Goal: Transaction & Acquisition: Purchase product/service

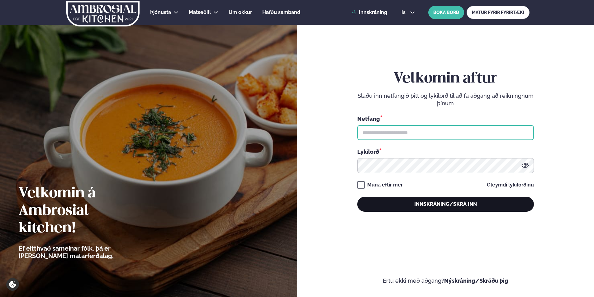
type input "**********"
click at [413, 207] on button "Innskráning/Skrá inn" at bounding box center [445, 204] width 177 height 15
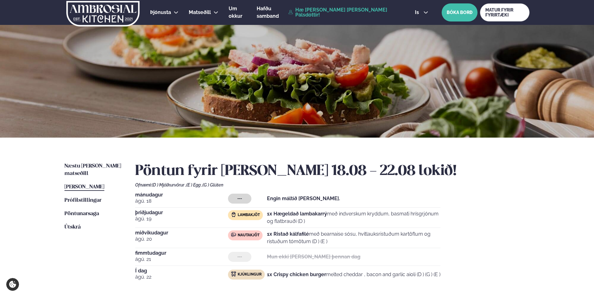
scroll to position [31, 0]
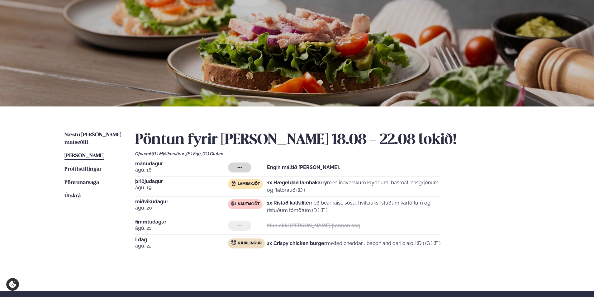
click at [74, 135] on span "Næstu [PERSON_NAME] matseðill" at bounding box center [92, 138] width 57 height 13
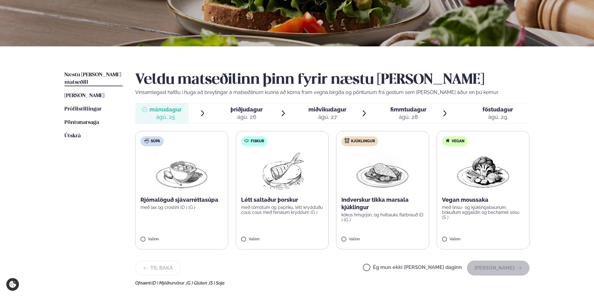
scroll to position [93, 0]
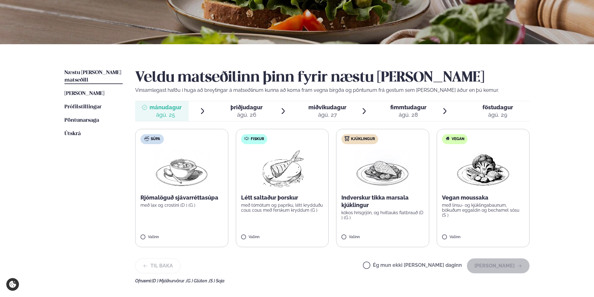
click at [287, 185] on img at bounding box center [281, 169] width 55 height 40
click at [502, 267] on button "[PERSON_NAME]" at bounding box center [498, 265] width 63 height 15
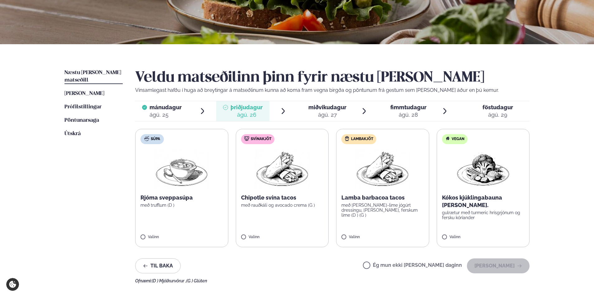
click at [382, 206] on p "með [PERSON_NAME]-lime jógúrt dressingu, [PERSON_NAME], ferskum lime (D ) (G )" at bounding box center [382, 210] width 83 height 15
click at [491, 268] on button "[PERSON_NAME]" at bounding box center [498, 265] width 63 height 15
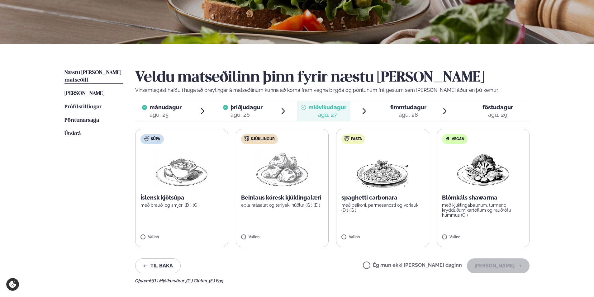
click at [247, 191] on label "Kjúklingur Beinlaus kóresk kjúklingalæri epla hrásalat og teriyaki núðlur (G ) …" at bounding box center [282, 188] width 93 height 118
click at [494, 260] on button "[PERSON_NAME]" at bounding box center [498, 265] width 63 height 15
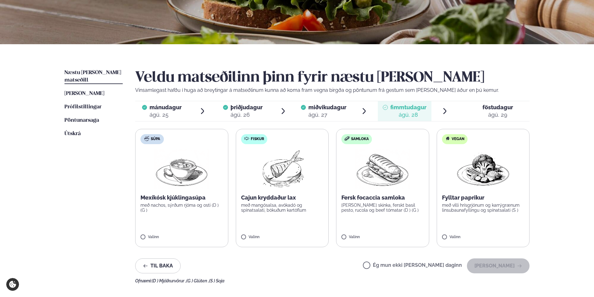
click at [248, 196] on p "Cajun kryddaður lax" at bounding box center [282, 197] width 83 height 7
click at [487, 263] on button "[PERSON_NAME]" at bounding box center [498, 265] width 63 height 15
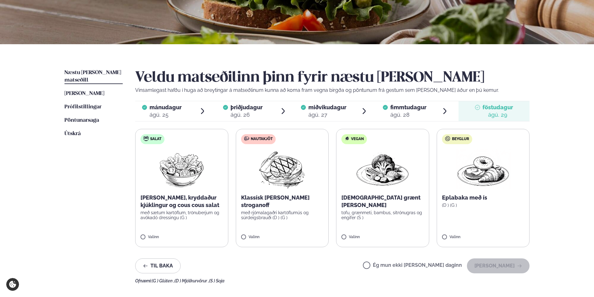
click at [271, 197] on p "Klassísk [PERSON_NAME] stroganoff" at bounding box center [282, 201] width 83 height 15
click at [487, 267] on button "[PERSON_NAME]" at bounding box center [498, 265] width 63 height 15
